Goal: Information Seeking & Learning: Compare options

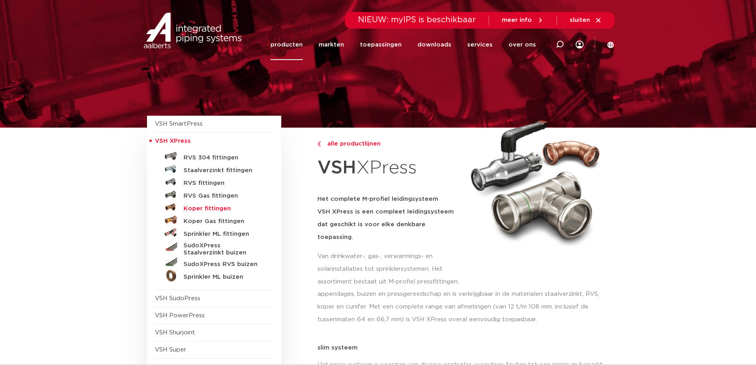
click at [218, 207] on h5 "Koper fittingen" at bounding box center [223, 208] width 79 height 7
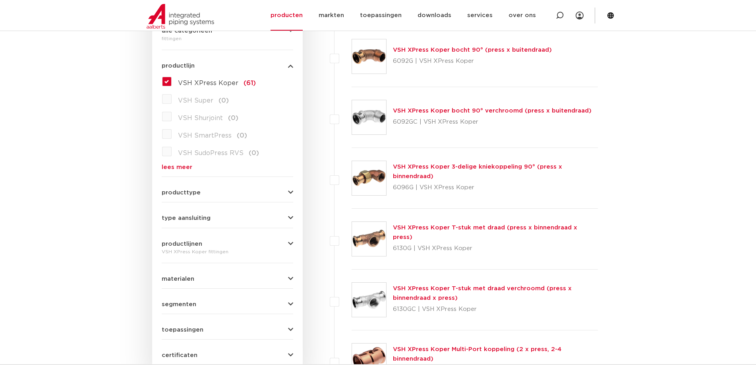
click at [207, 191] on button "producttype" at bounding box center [227, 192] width 131 height 6
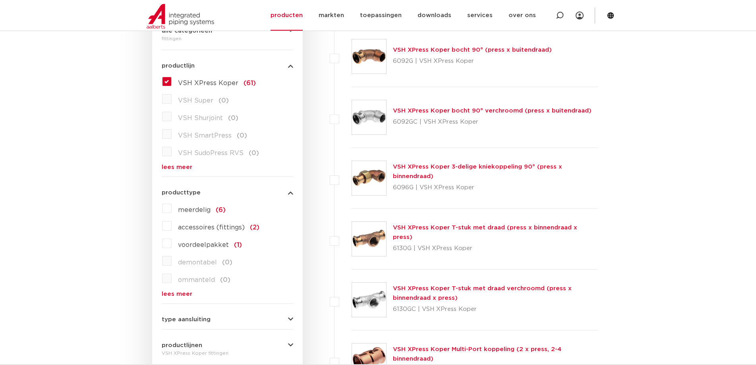
click at [207, 190] on button "producttype" at bounding box center [227, 192] width 131 height 6
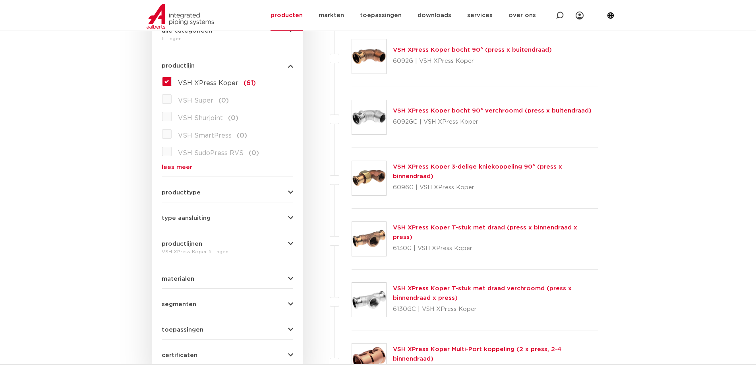
click at [195, 218] on span "type aansluiting" at bounding box center [186, 218] width 49 height 6
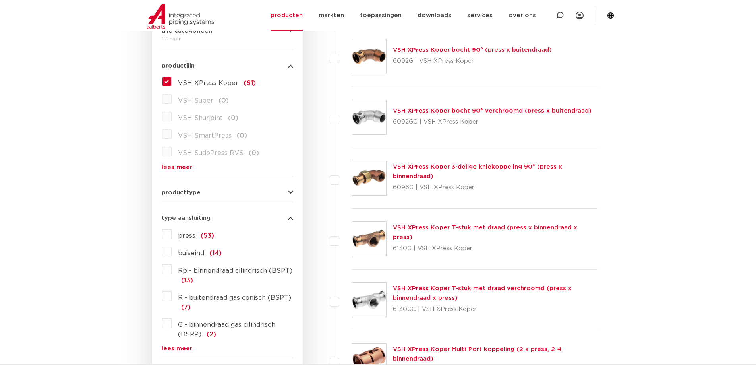
click at [195, 218] on span "type aansluiting" at bounding box center [186, 218] width 49 height 6
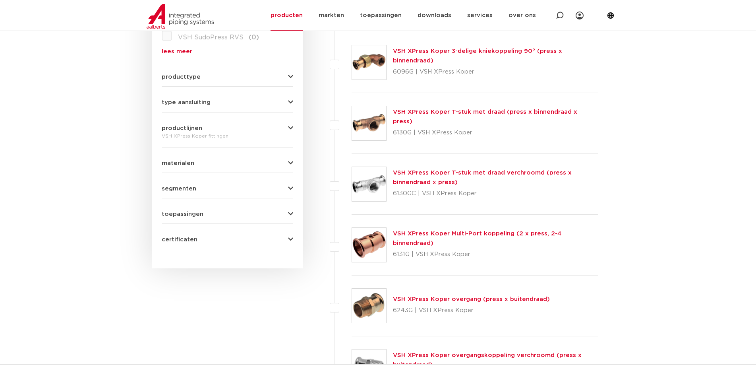
scroll to position [365, 0]
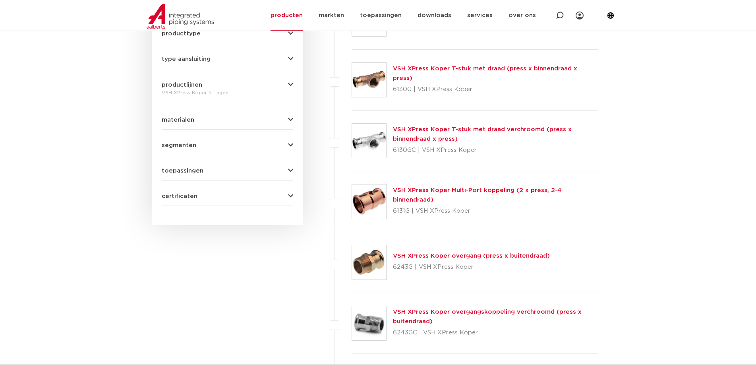
click at [227, 120] on button "materialen" at bounding box center [227, 120] width 131 height 6
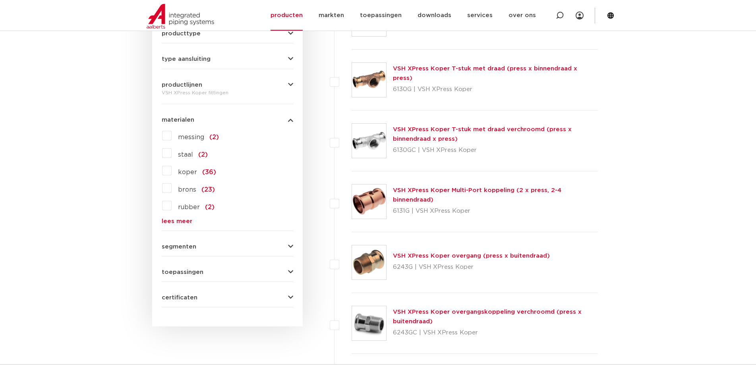
click at [212, 122] on button "materialen" at bounding box center [227, 120] width 131 height 6
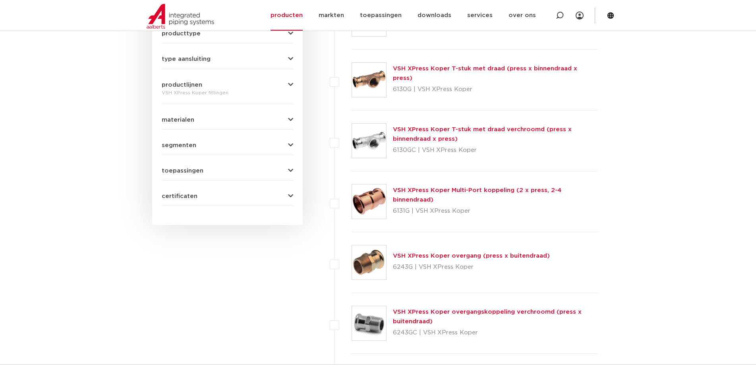
click at [236, 168] on button "toepassingen" at bounding box center [227, 171] width 131 height 6
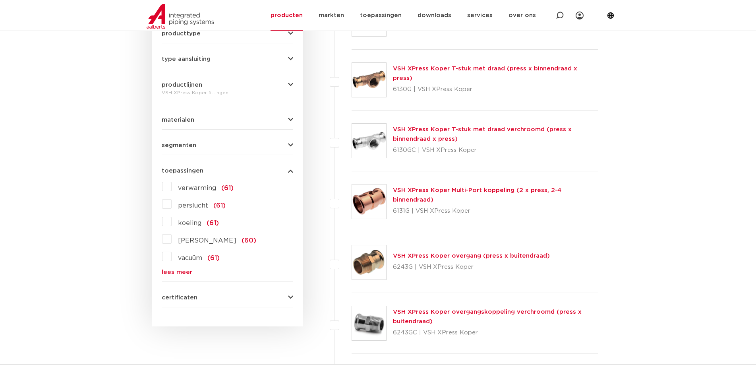
click at [172, 240] on label "drinkwater (60)" at bounding box center [214, 238] width 85 height 13
click at [0, 0] on input "drinkwater (60)" at bounding box center [0, 0] width 0 height 0
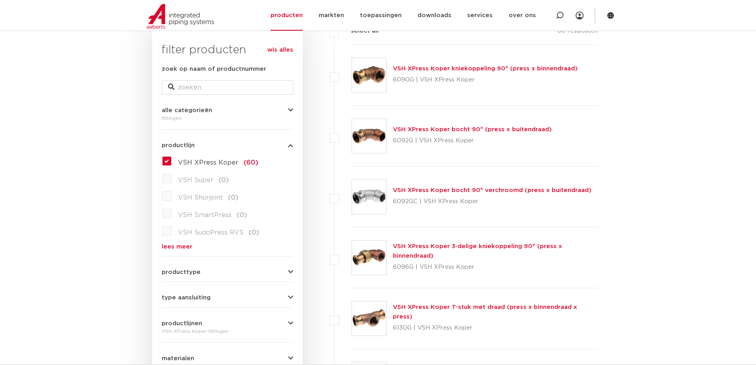
scroll to position [167, 0]
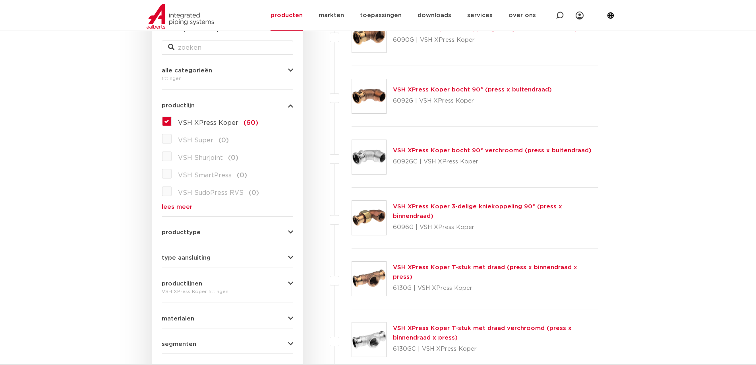
click at [502, 270] on link "VSH XPress Koper T-stuk met draad (press x binnendraad x press)" at bounding box center [485, 271] width 184 height 15
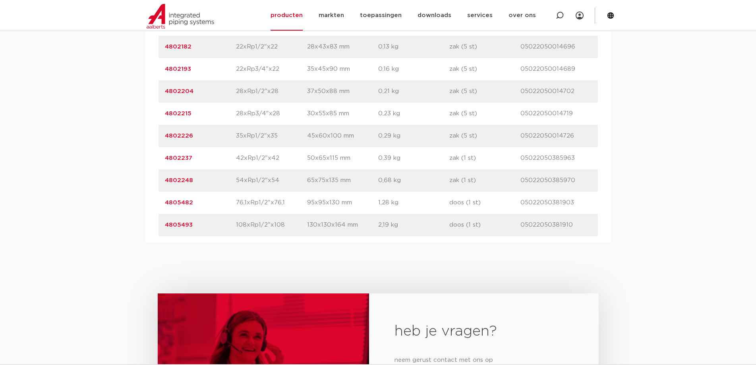
scroll to position [596, 0]
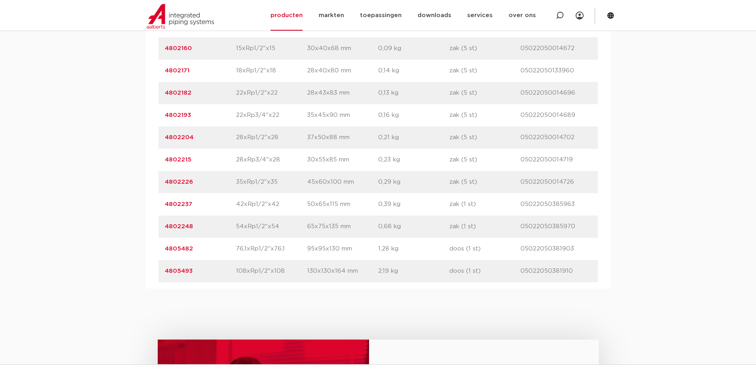
drag, startPoint x: 240, startPoint y: 224, endPoint x: 270, endPoint y: 227, distance: 30.3
click at [270, 227] on p "54xRp1/2"x54" at bounding box center [271, 227] width 71 height 10
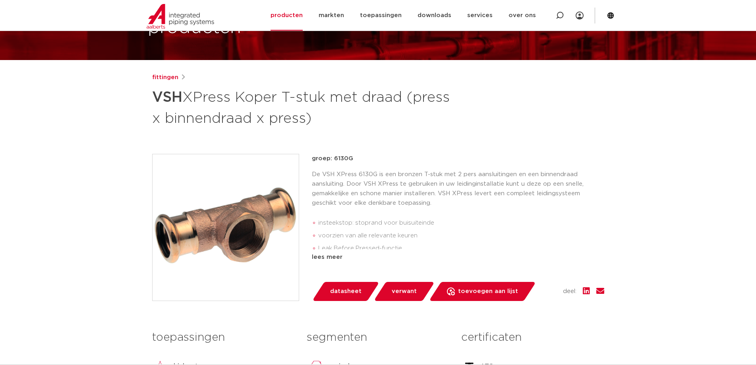
scroll to position [0, 0]
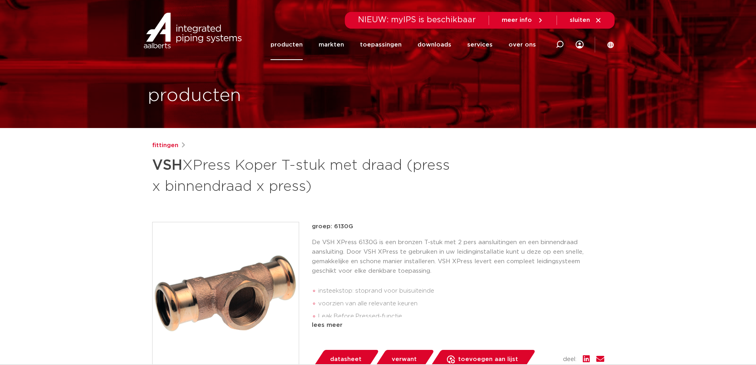
click at [296, 42] on link "producten" at bounding box center [287, 44] width 32 height 31
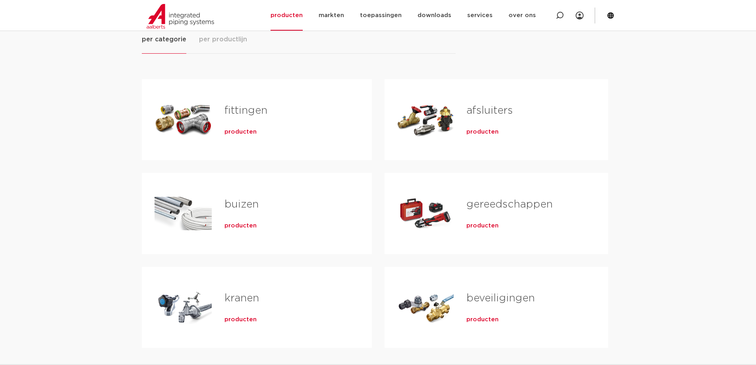
click at [241, 133] on span "producten" at bounding box center [240, 132] width 32 height 8
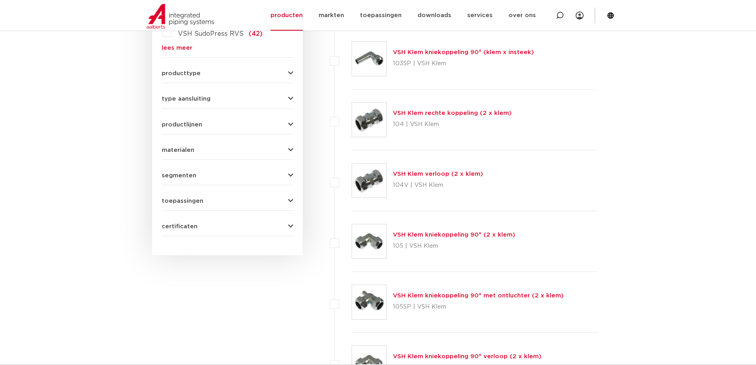
scroll to position [48, 0]
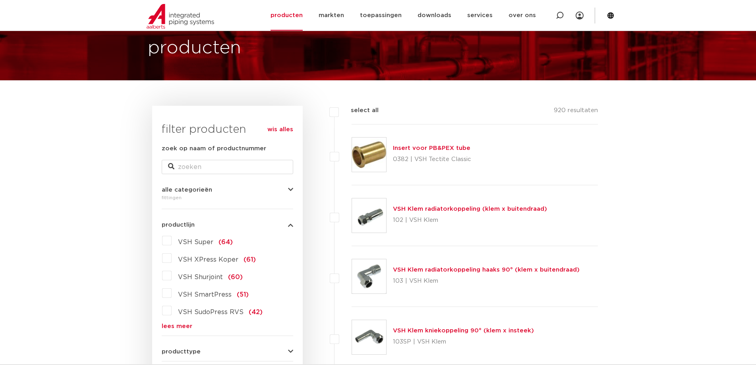
click at [172, 259] on label "VSH XPress Koper (61)" at bounding box center [214, 257] width 84 height 13
click at [0, 0] on input "VSH XPress Koper (61)" at bounding box center [0, 0] width 0 height 0
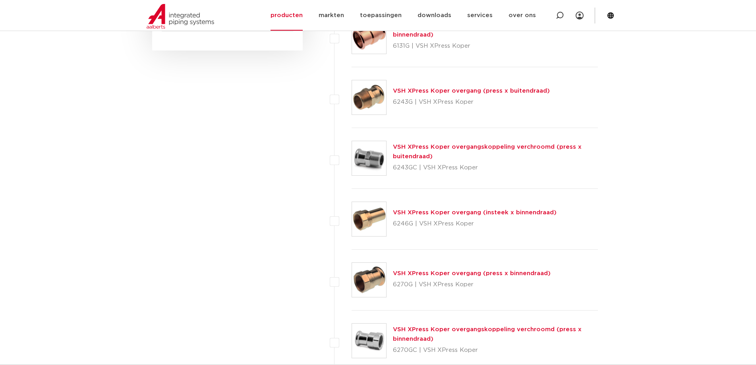
scroll to position [564, 0]
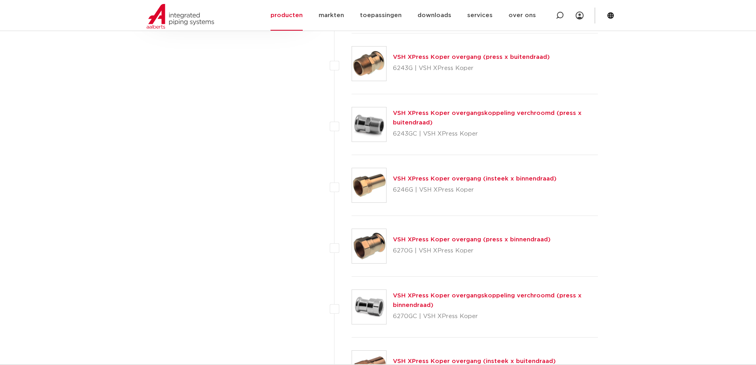
click at [408, 178] on link "VSH XPress Koper overgang (insteek x binnendraad)" at bounding box center [475, 179] width 164 height 6
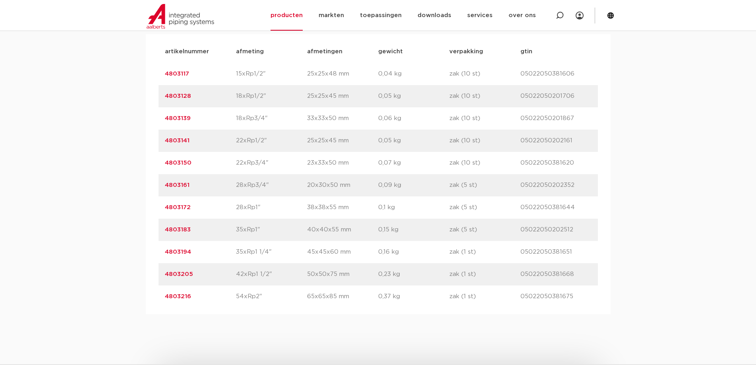
scroll to position [596, 0]
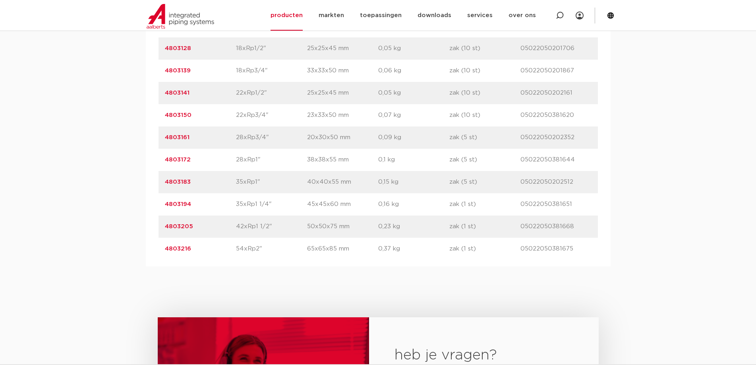
drag, startPoint x: 161, startPoint y: 226, endPoint x: 212, endPoint y: 224, distance: 51.3
click at [212, 224] on div "artikelnummer 4803205 afmeting 42xRp1 1/2" afmetingen 50x50x75 mm gewicht 0,23 …" at bounding box center [378, 226] width 439 height 22
copy link "4803205"
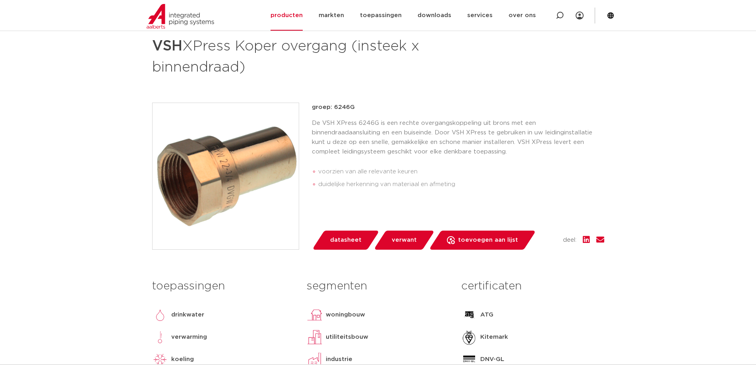
scroll to position [0, 0]
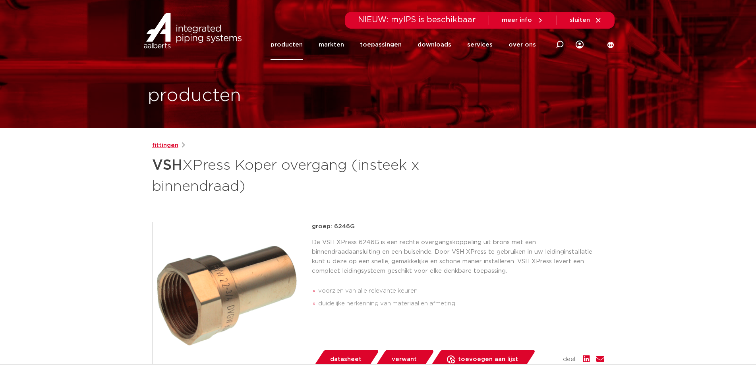
click at [167, 145] on link "fittingen" at bounding box center [165, 146] width 26 height 10
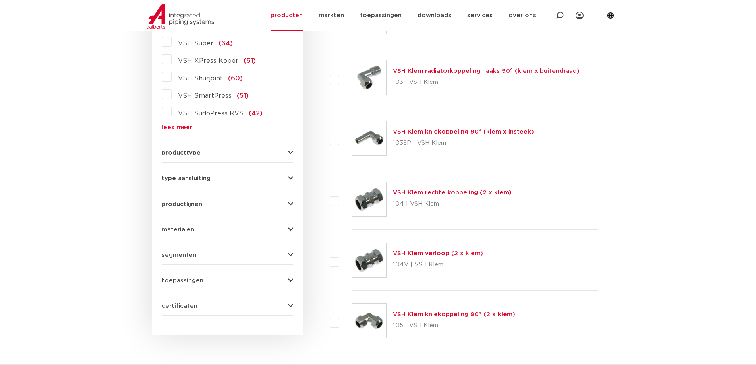
scroll to position [127, 0]
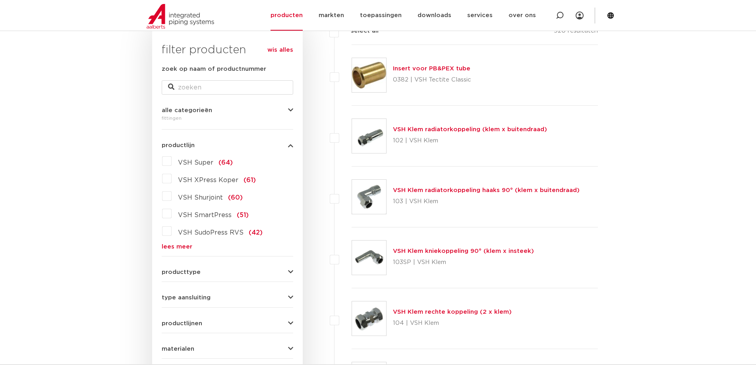
click at [172, 176] on label "VSH XPress Koper (61)" at bounding box center [214, 178] width 84 height 13
click at [0, 0] on input "VSH XPress Koper (61)" at bounding box center [0, 0] width 0 height 0
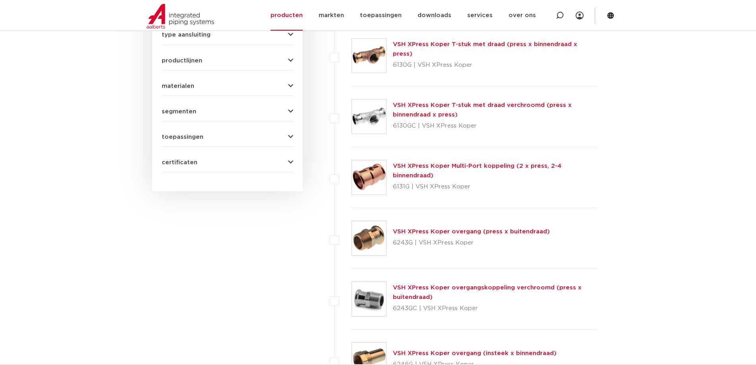
scroll to position [405, 0]
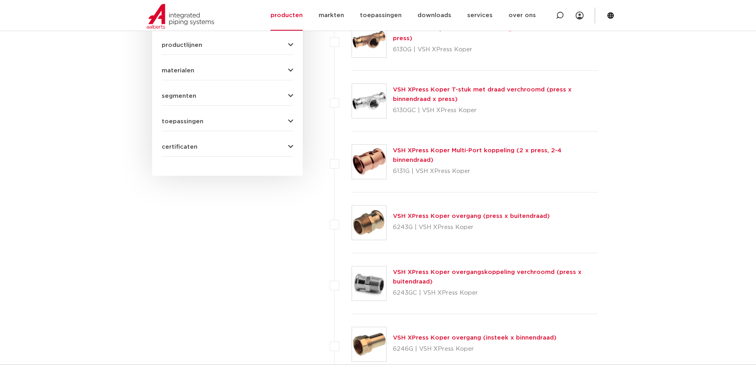
click at [460, 155] on link "VSH XPress Koper Multi-Port koppeling (2 x press, 2-4 binnendraad)" at bounding box center [477, 154] width 168 height 15
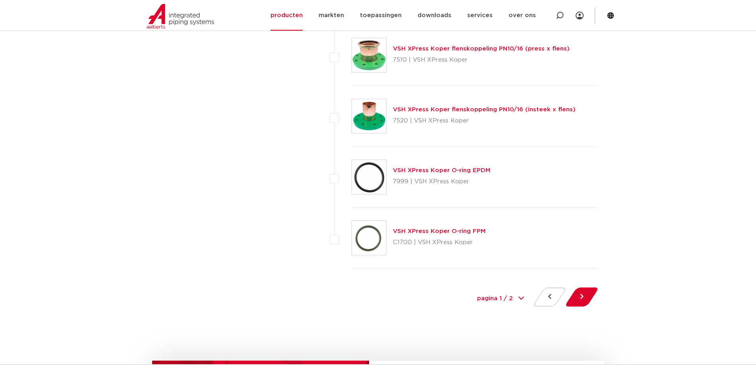
scroll to position [3571, 0]
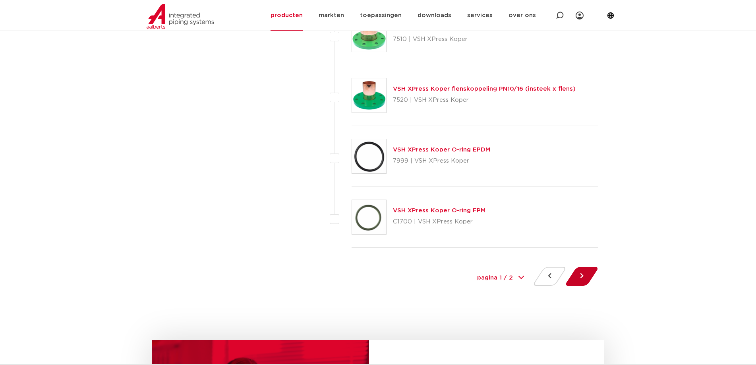
click at [579, 283] on button at bounding box center [581, 276] width 23 height 19
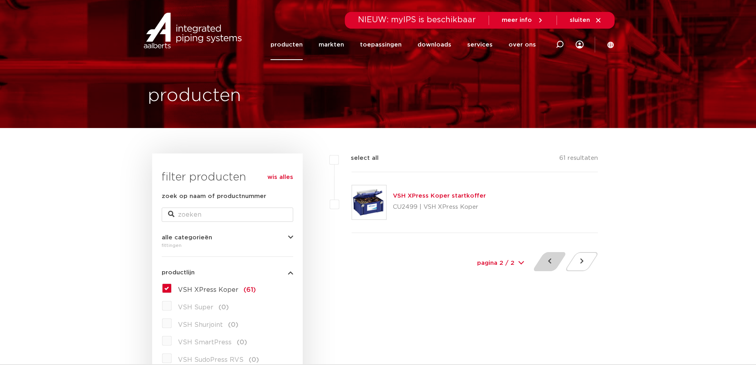
click at [545, 261] on button at bounding box center [549, 261] width 23 height 19
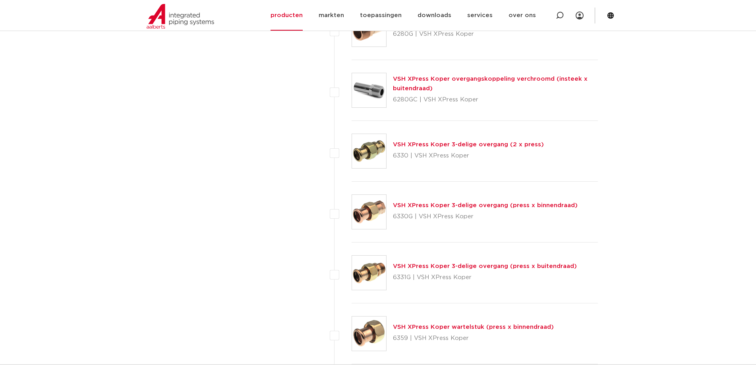
scroll to position [914, 0]
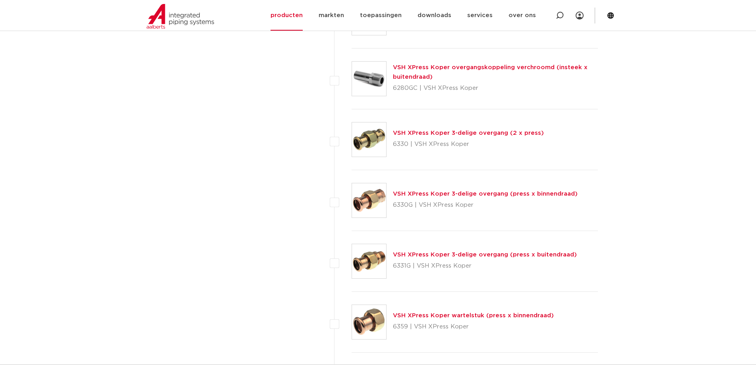
click at [408, 254] on link "VSH XPress Koper 3-delige overgang (press x buitendraad)" at bounding box center [485, 254] width 184 height 6
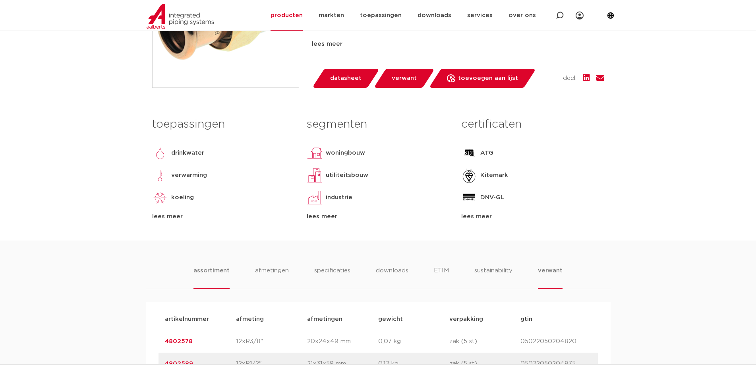
scroll to position [119, 0]
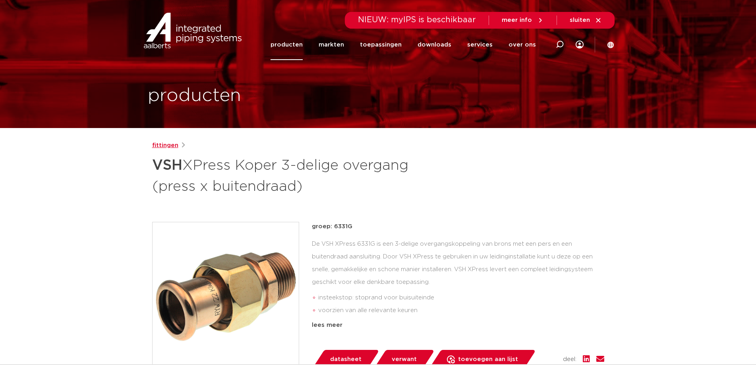
click at [166, 147] on link "fittingen" at bounding box center [165, 146] width 26 height 10
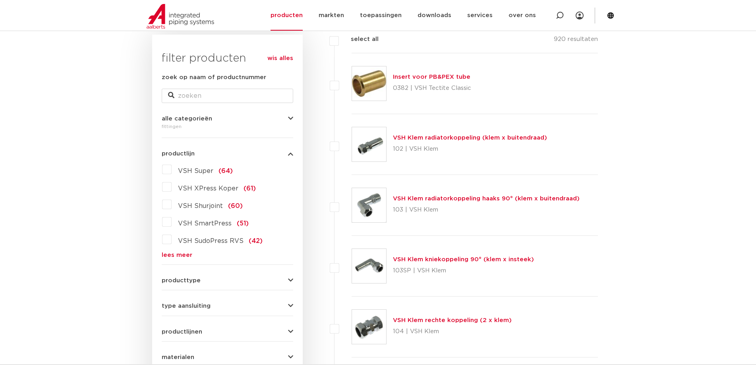
scroll to position [119, 0]
click at [172, 221] on label "VSH SmartPress (51)" at bounding box center [210, 221] width 77 height 13
click at [0, 0] on input "VSH SmartPress (51)" at bounding box center [0, 0] width 0 height 0
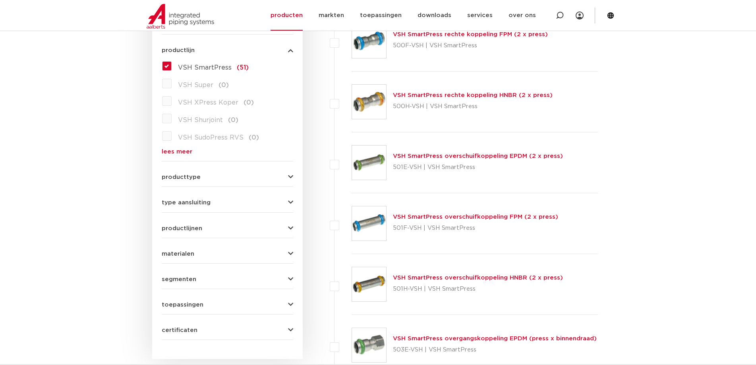
scroll to position [40, 0]
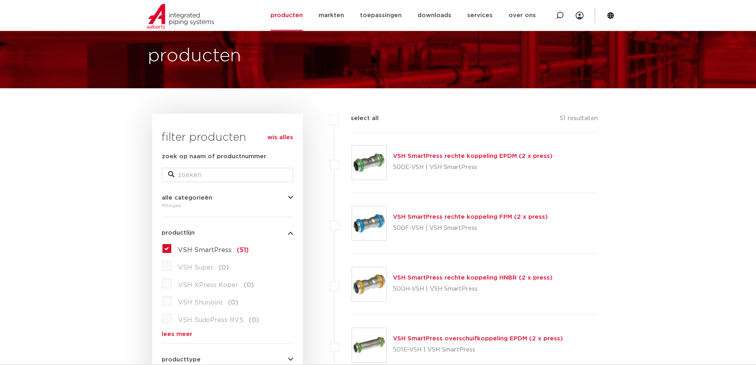
click at [172, 247] on label "VSH SmartPress (51)" at bounding box center [210, 248] width 77 height 13
click at [0, 0] on input "VSH SmartPress (51)" at bounding box center [0, 0] width 0 height 0
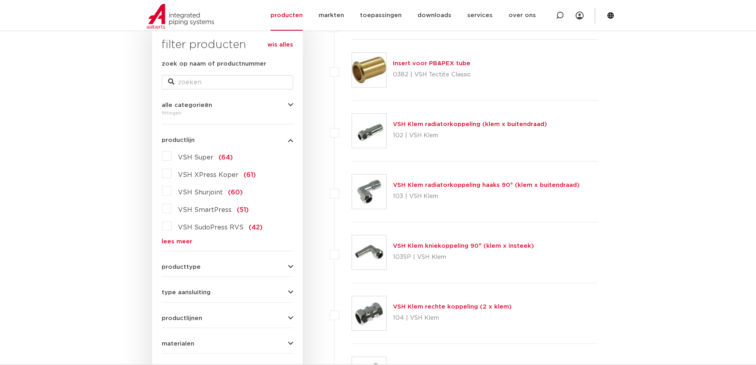
click at [172, 243] on link "lees meer" at bounding box center [227, 241] width 131 height 6
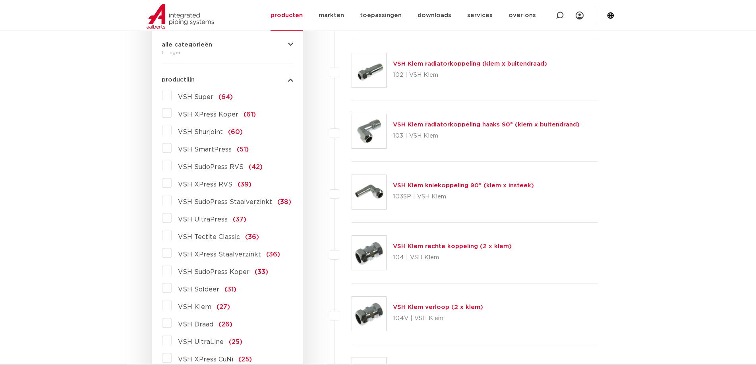
scroll to position [212, 0]
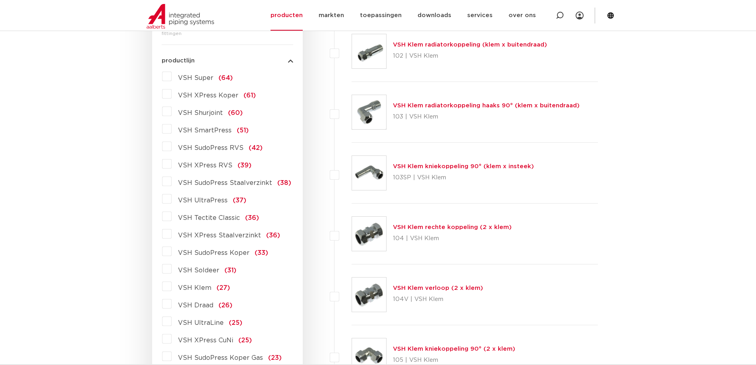
click at [172, 199] on label "VSH UltraPress (37)" at bounding box center [209, 198] width 75 height 13
click at [0, 0] on input "VSH UltraPress (37)" at bounding box center [0, 0] width 0 height 0
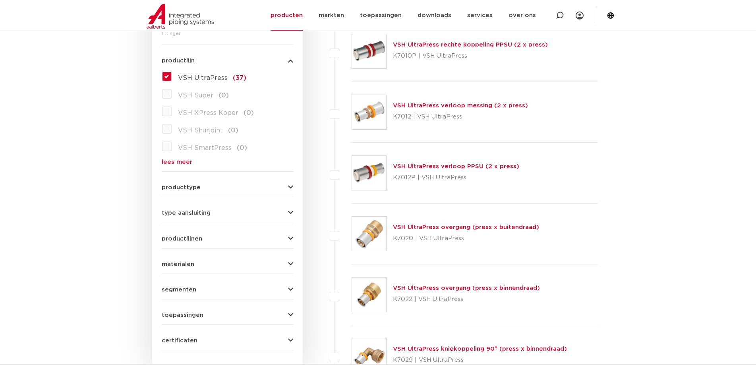
click at [162, 71] on div "VSH UltraPress (37) VSH Super (0) VSH XPress Koper (0) VSH Shurjoint (0) VSH Sm…" at bounding box center [227, 117] width 131 height 95
click at [172, 78] on label "VSH UltraPress (37)" at bounding box center [209, 76] width 75 height 13
click at [0, 0] on input "VSH UltraPress (37)" at bounding box center [0, 0] width 0 height 0
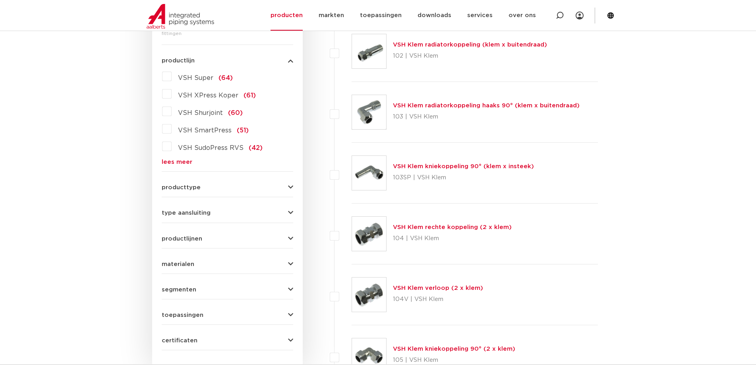
click at [179, 161] on link "lees meer" at bounding box center [227, 162] width 131 height 6
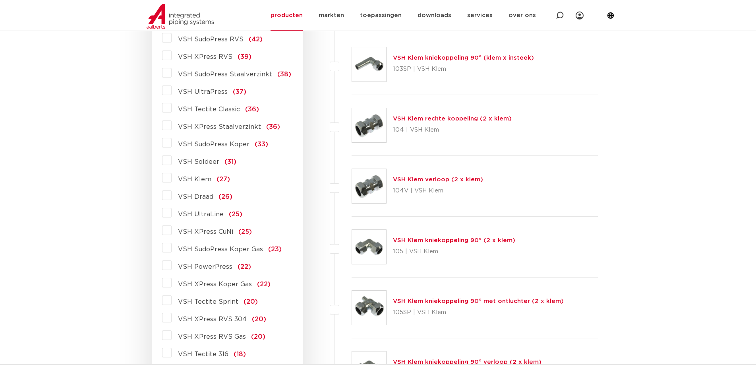
scroll to position [371, 0]
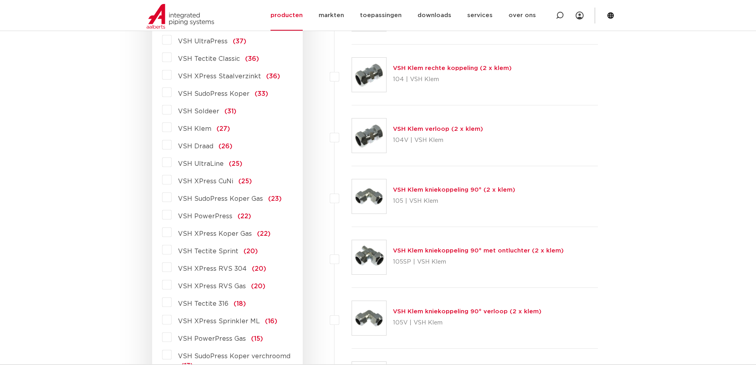
click at [172, 145] on label "VSH Draad (26)" at bounding box center [202, 144] width 61 height 13
click at [0, 0] on input "VSH Draad (26)" at bounding box center [0, 0] width 0 height 0
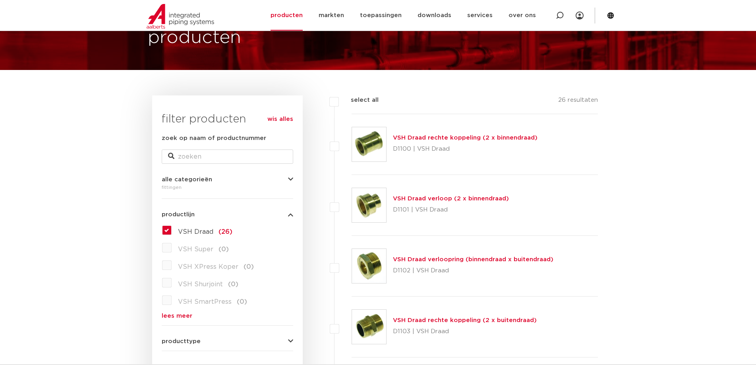
scroll to position [53, 0]
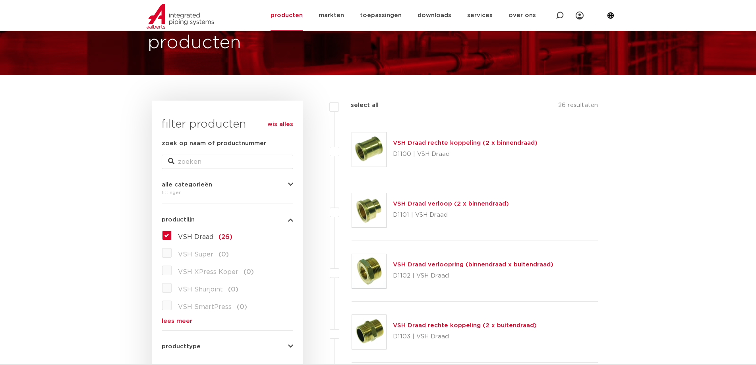
click at [180, 237] on span "VSH Draad" at bounding box center [195, 237] width 35 height 6
click at [0, 0] on input "VSH Draad (26)" at bounding box center [0, 0] width 0 height 0
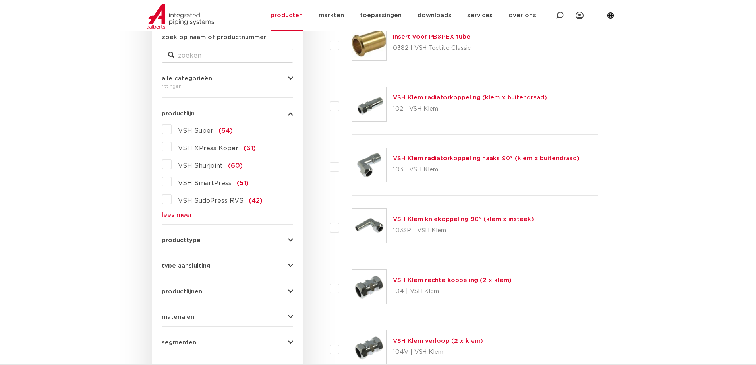
click at [171, 211] on div "VSH Super (64) VSH XPress Koper (61) VSH Shurjoint (60) VSH SmartPress (51) VSH…" at bounding box center [227, 170] width 131 height 95
click at [178, 215] on link "lees meer" at bounding box center [227, 215] width 131 height 6
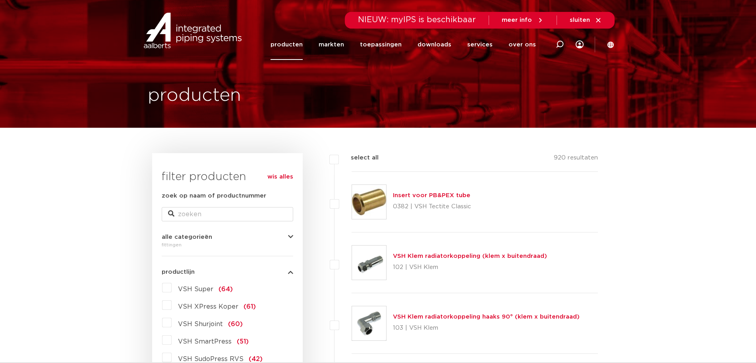
click at [292, 48] on link "producten" at bounding box center [287, 44] width 32 height 31
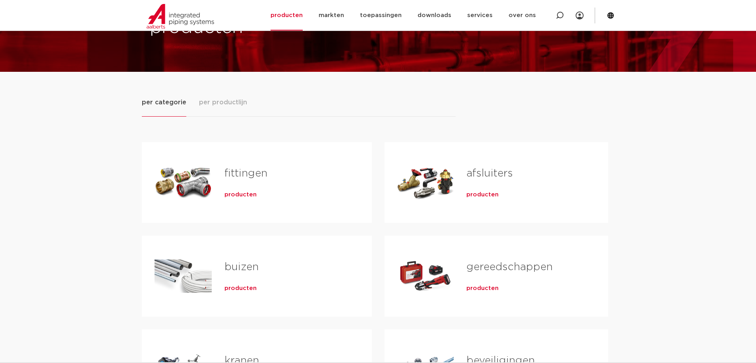
scroll to position [79, 0]
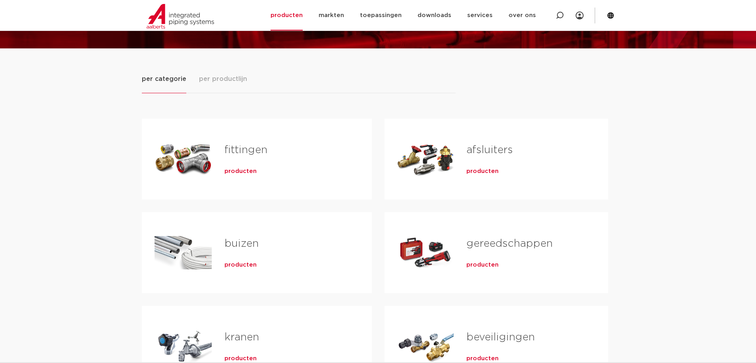
click at [478, 174] on span "producten" at bounding box center [482, 172] width 32 height 8
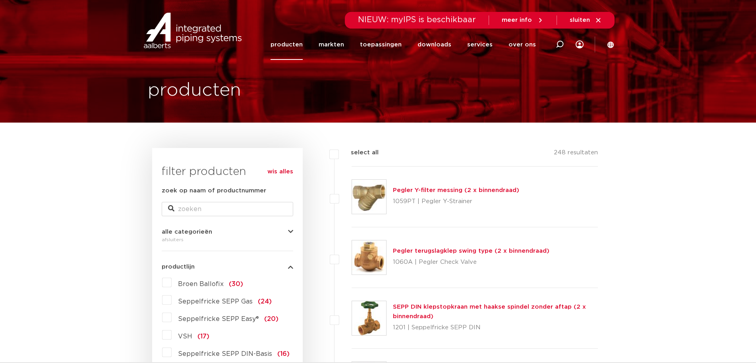
scroll to position [52, 0]
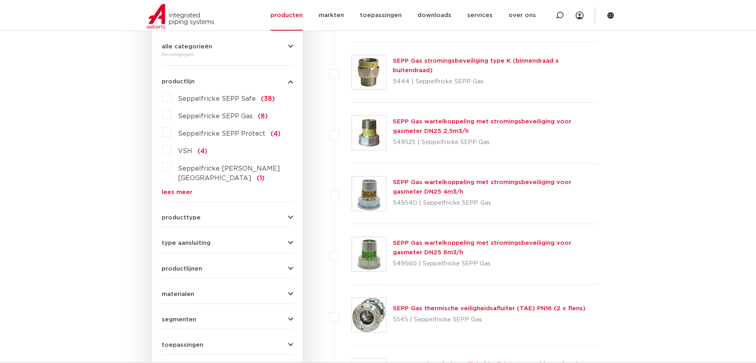
scroll to position [227, 0]
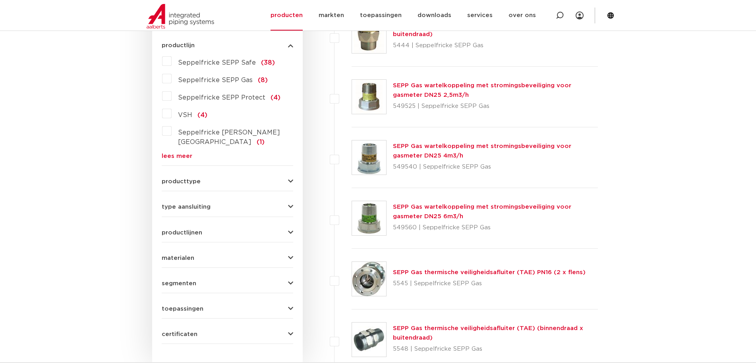
click at [218, 176] on form "zoek op naam of productnummer alle categorieën beveiligingen fittingen afsluite…" at bounding box center [227, 155] width 131 height 380
click at [215, 204] on button "type aansluiting" at bounding box center [227, 207] width 131 height 6
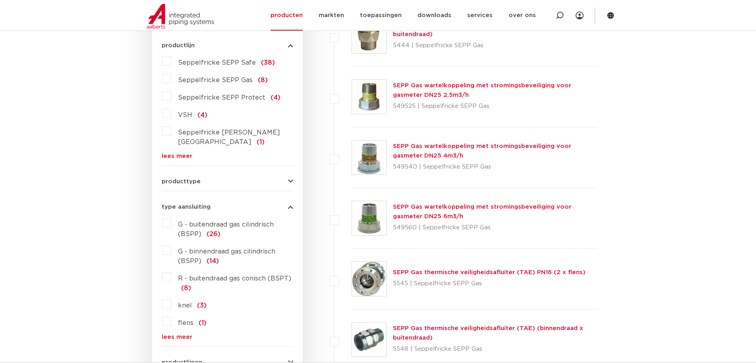
click at [215, 204] on button "type aansluiting" at bounding box center [227, 207] width 131 height 6
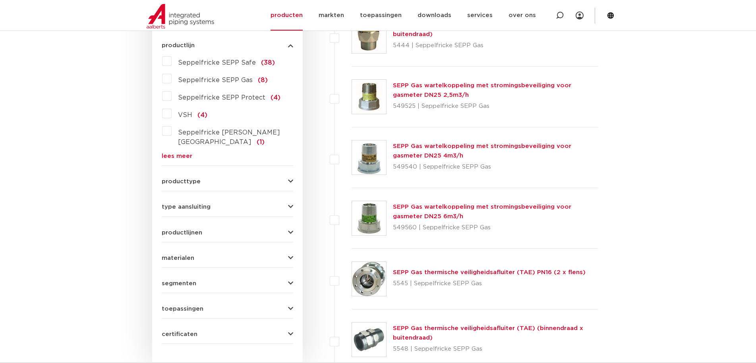
click at [196, 275] on div "segmenten utiliteitsbouw (58) industrie (52) woningbouw (1) brandbeveiliging (1…" at bounding box center [227, 281] width 131 height 12
click at [197, 281] on button "segmenten" at bounding box center [227, 284] width 131 height 6
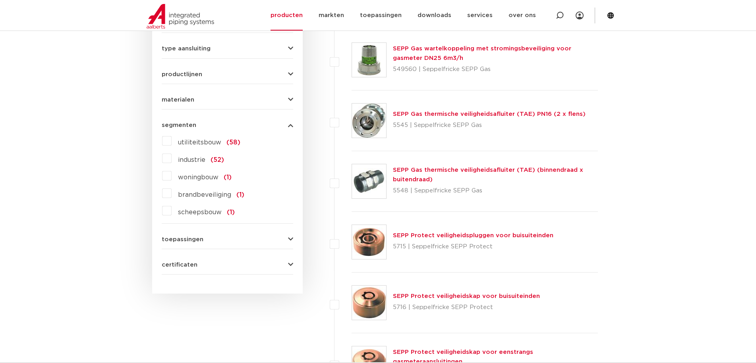
scroll to position [386, 0]
click at [193, 235] on form "zoek op naam of productnummer alle categorieën beveiligingen fittingen afsluite…" at bounding box center [227, 40] width 131 height 469
click at [193, 236] on span "toepassingen" at bounding box center [183, 239] width 42 height 6
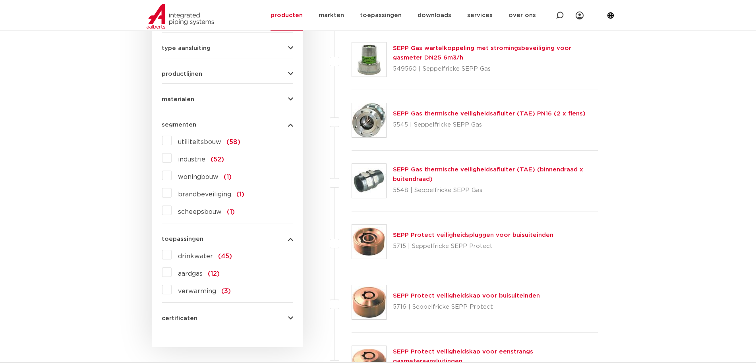
click at [192, 253] on span "drinkwater" at bounding box center [195, 256] width 35 height 6
click at [0, 0] on input "drinkwater (45)" at bounding box center [0, 0] width 0 height 0
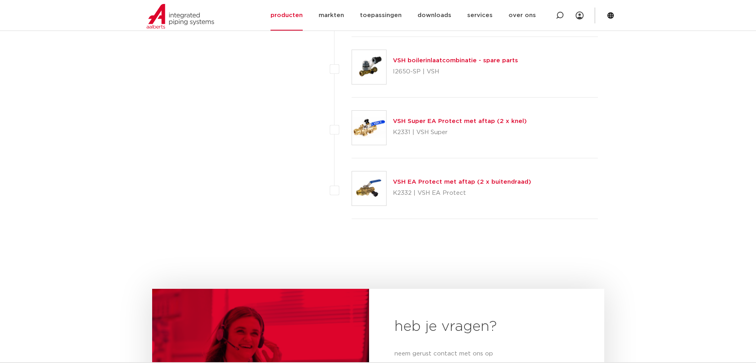
scroll to position [2690, 0]
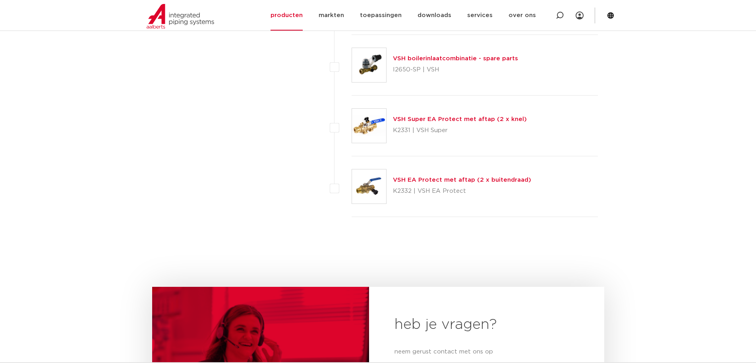
click at [452, 177] on link "VSH EA Protect met aftap (2 x buitendraad)" at bounding box center [462, 180] width 138 height 6
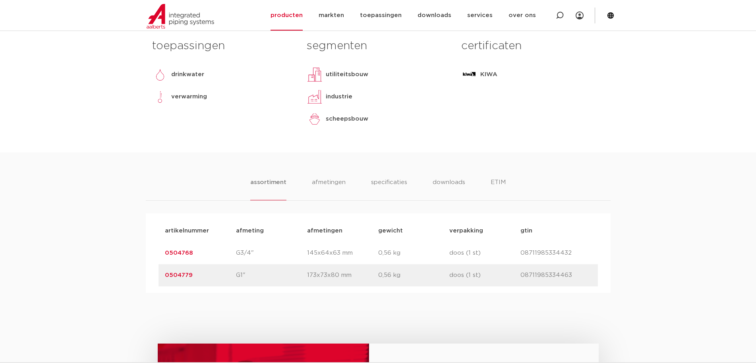
scroll to position [477, 0]
